Goal: Transaction & Acquisition: Register for event/course

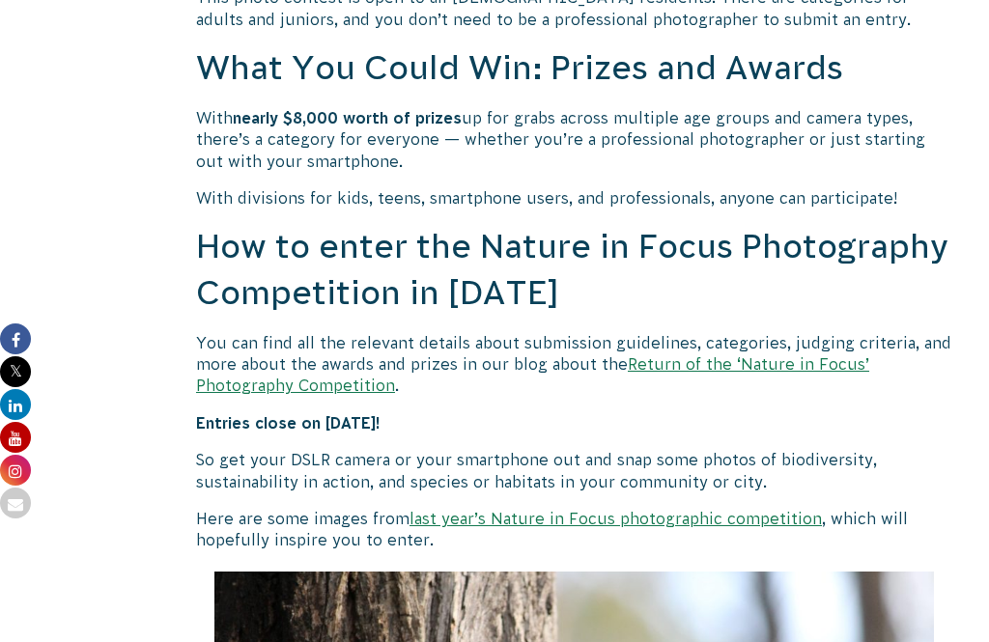
scroll to position [1611, 0]
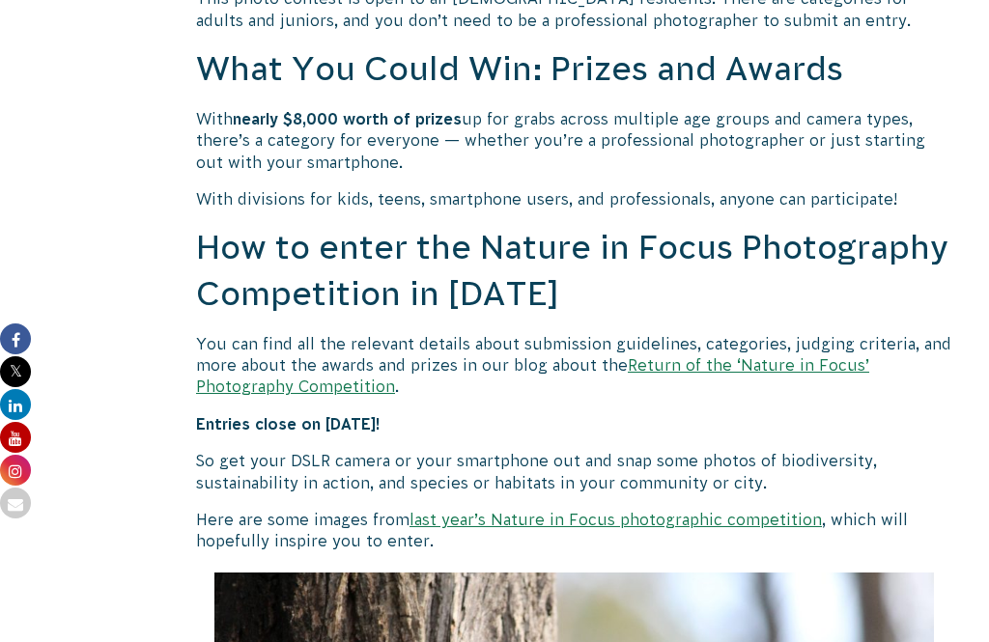
click at [785, 364] on link "Return of the ‘Nature in Focus’ Photography Competition" at bounding box center [532, 376] width 673 height 39
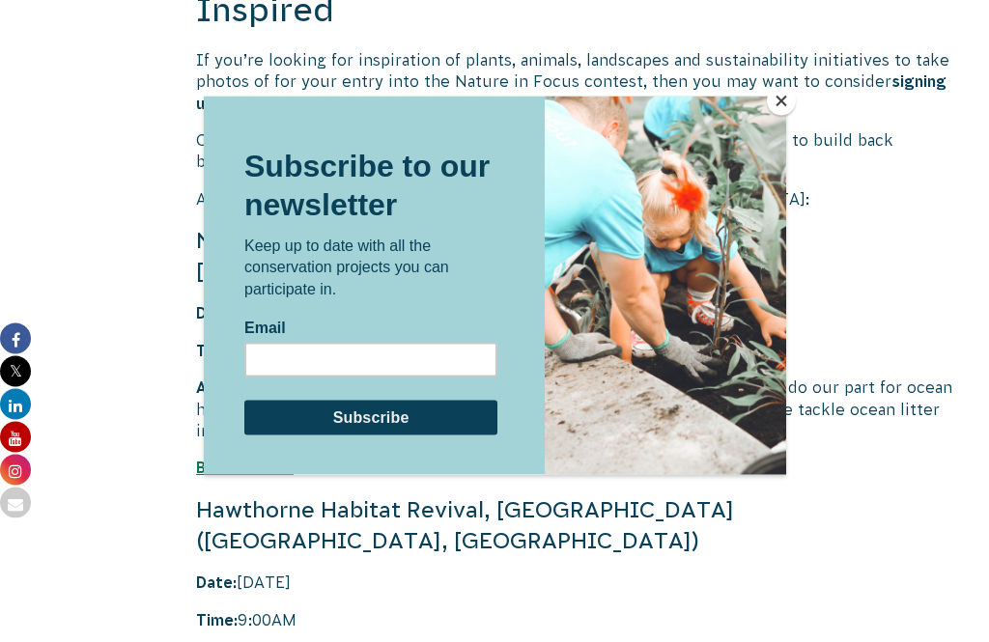
click at [776, 88] on button "Close" at bounding box center [781, 101] width 29 height 29
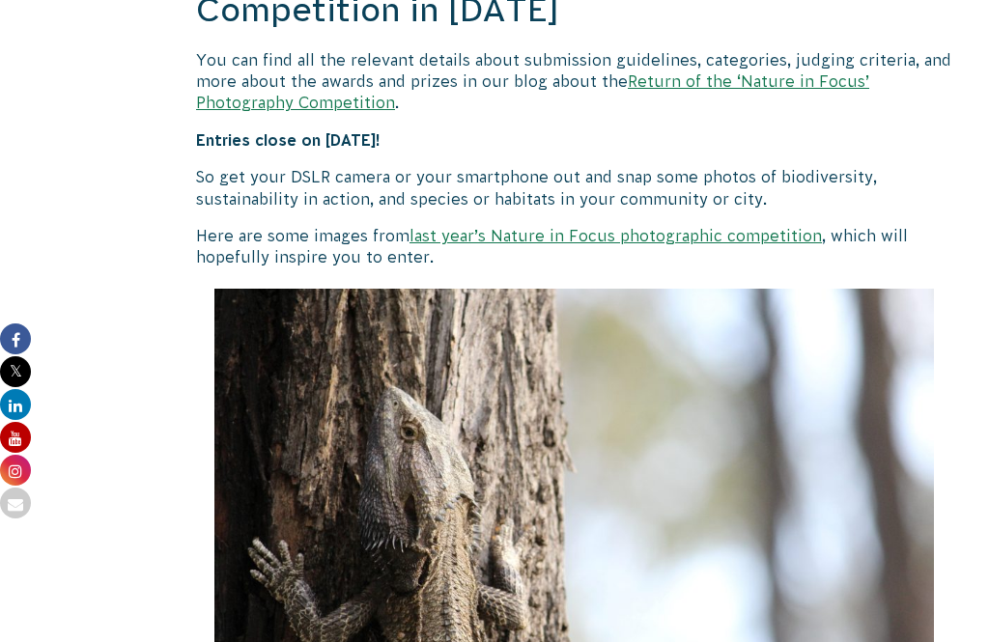
scroll to position [1893, 0]
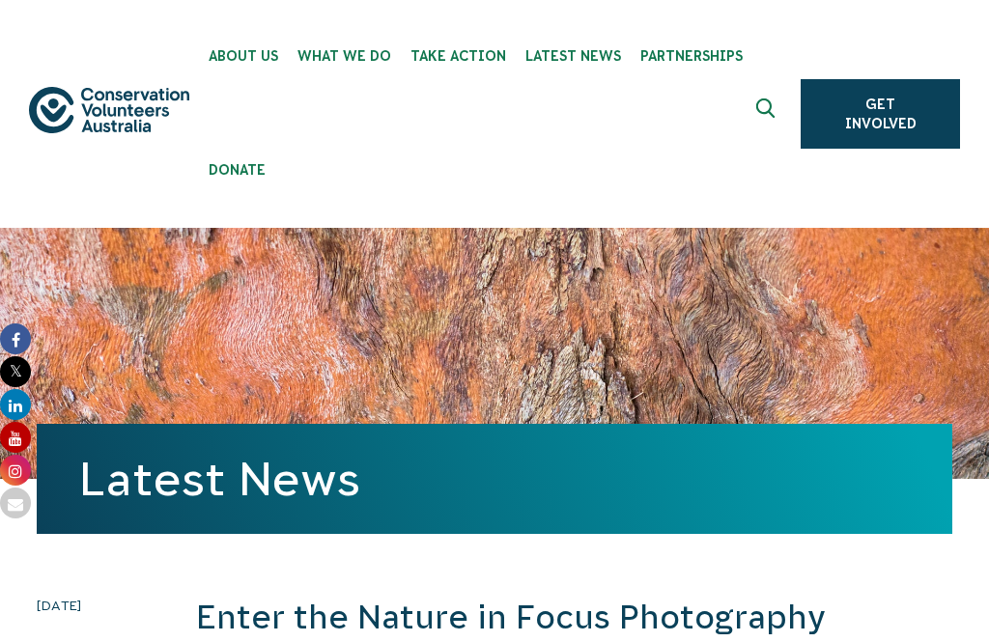
click at [899, 108] on link "Get Involved" at bounding box center [880, 114] width 159 height 70
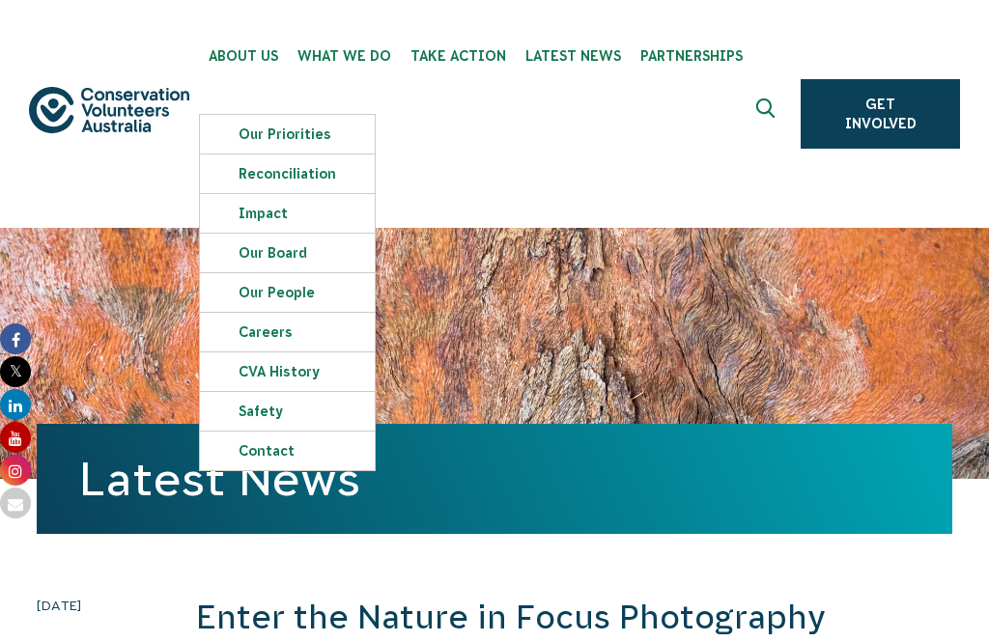
click at [607, 187] on ul "About Us Our Priorities Reconciliation Impact Our Board Our People Careers CVA …" at bounding box center [495, 114] width 593 height 228
click at [260, 77] on link "About Us" at bounding box center [243, 51] width 89 height 102
click at [233, 84] on link "About Us" at bounding box center [243, 51] width 89 height 102
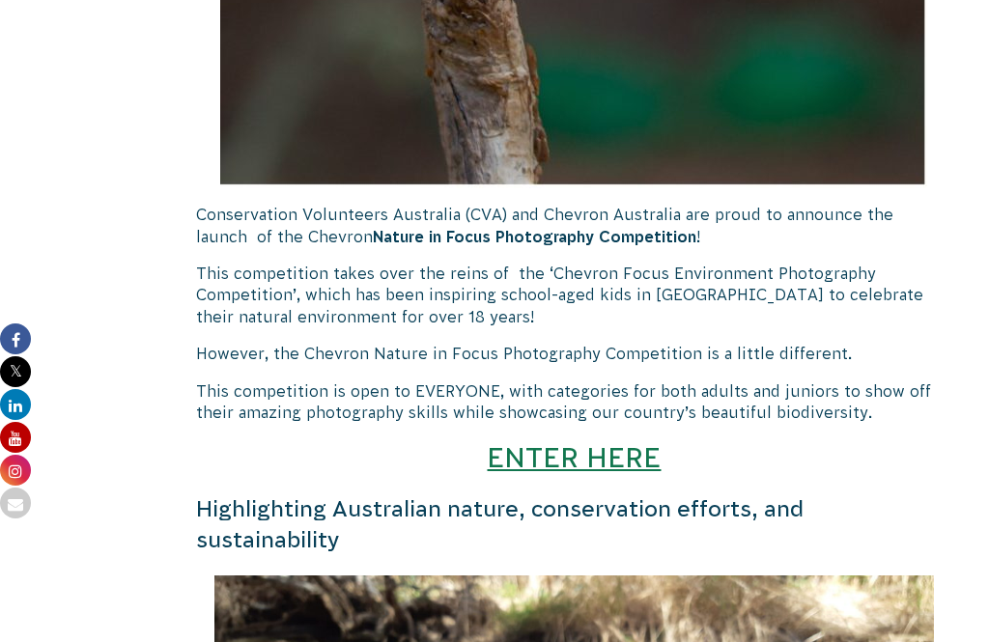
scroll to position [1498, 0]
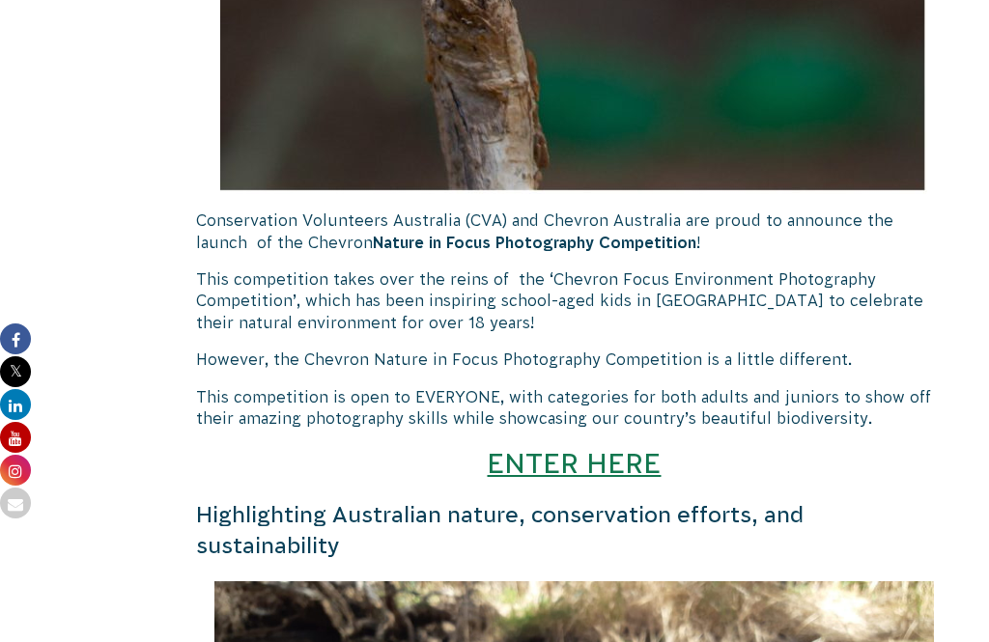
click at [626, 454] on link "ENTER HERE" at bounding box center [574, 463] width 174 height 32
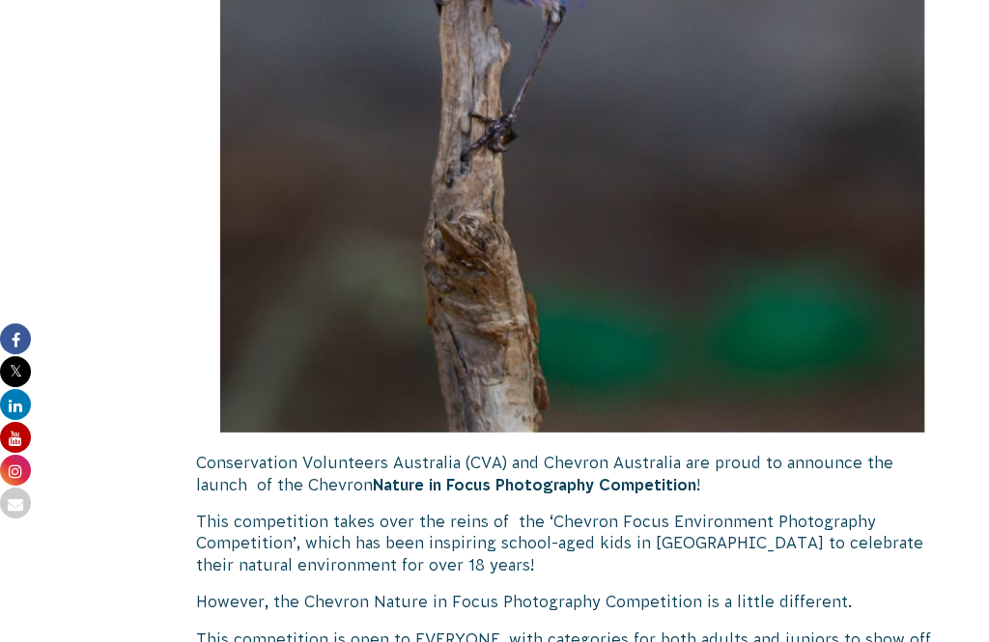
scroll to position [1937, 0]
